Goal: Task Accomplishment & Management: Complete application form

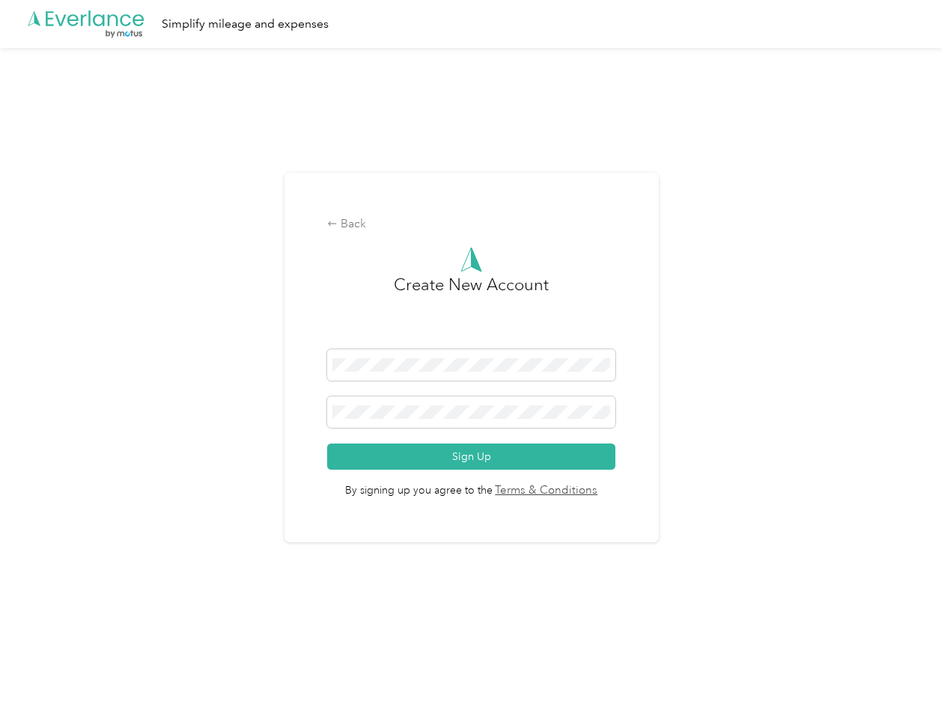
click at [474, 340] on h3 "Create New Account" at bounding box center [471, 310] width 155 height 77
click at [474, 24] on div ".cls-1 { fill: #00adee; } .cls-2 { fill: #fff; } .cls-3 { fill: #707372; } .cls…" at bounding box center [471, 24] width 942 height 48
click at [474, 225] on div "Back" at bounding box center [471, 225] width 288 height 18
click at [474, 457] on button "Sign Up" at bounding box center [471, 457] width 288 height 26
